Goal: Task Accomplishment & Management: Manage account settings

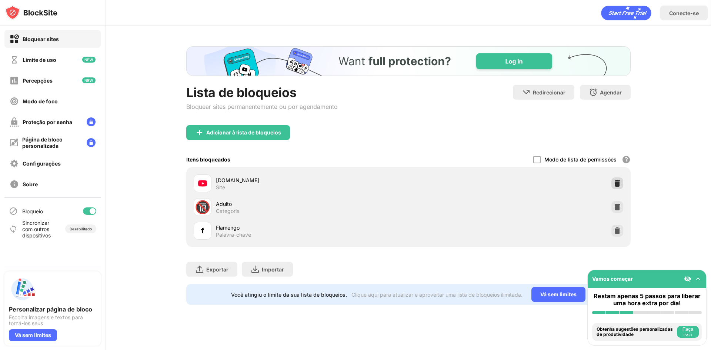
click at [617, 187] on img at bounding box center [617, 183] width 7 height 7
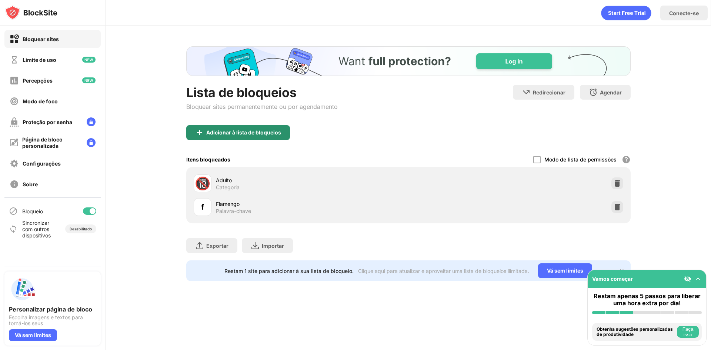
click at [245, 136] on div "Adicionar à lista de bloqueios" at bounding box center [238, 132] width 104 height 15
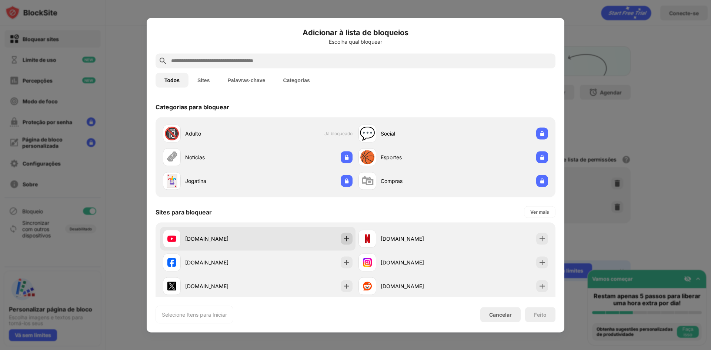
click at [343, 235] on img at bounding box center [346, 238] width 7 height 7
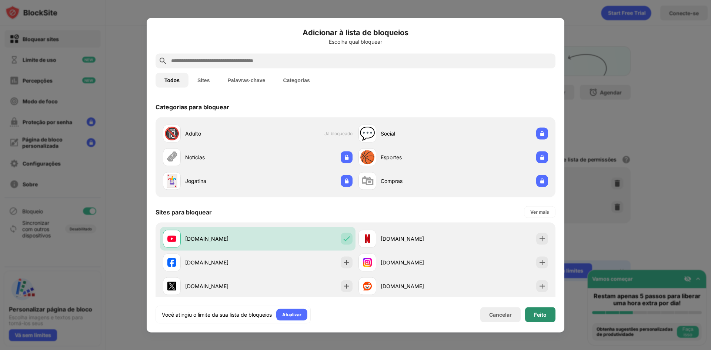
click at [540, 312] on font "Feito" at bounding box center [540, 314] width 13 height 6
